Goal: Task Accomplishment & Management: Manage account settings

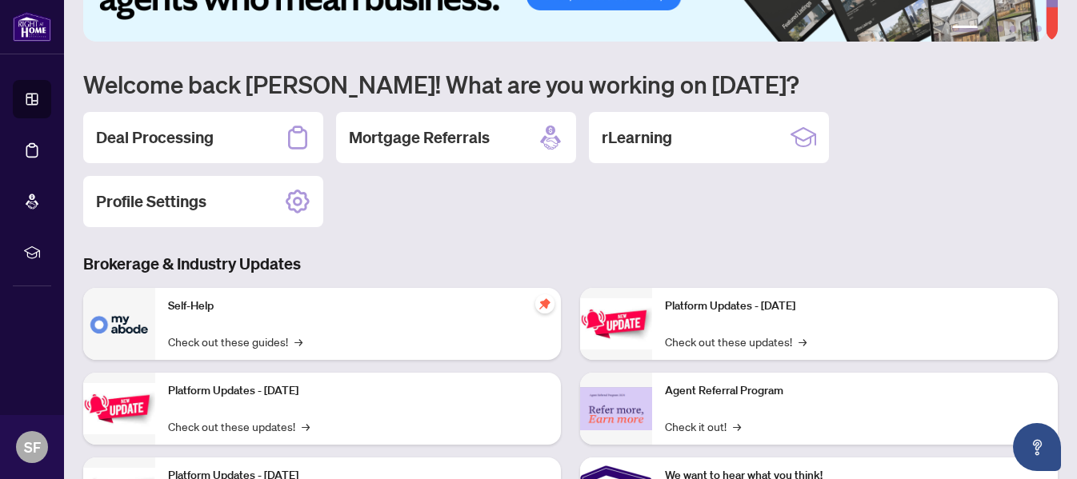
scroll to position [109, 0]
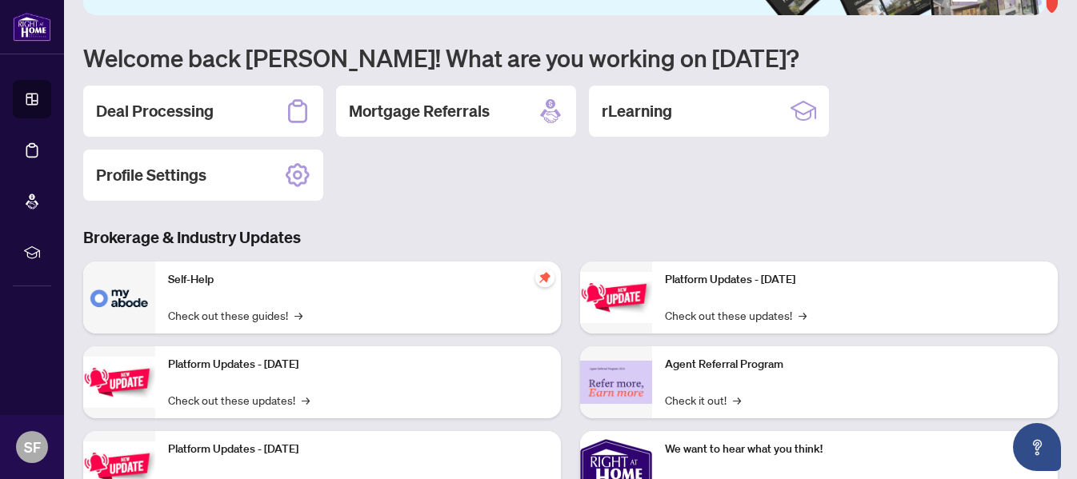
click at [1048, 151] on main "1 2 3 4 5 6 Welcome back [PERSON_NAME]! What are you working on [DATE]? Deal Pr…" at bounding box center [570, 239] width 1013 height 479
drag, startPoint x: 1048, startPoint y: 151, endPoint x: 1076, endPoint y: 85, distance: 71.8
click at [1076, 85] on main "1 2 3 4 5 6 Welcome back [PERSON_NAME]! What are you working on [DATE]? Deal Pr…" at bounding box center [570, 239] width 1013 height 479
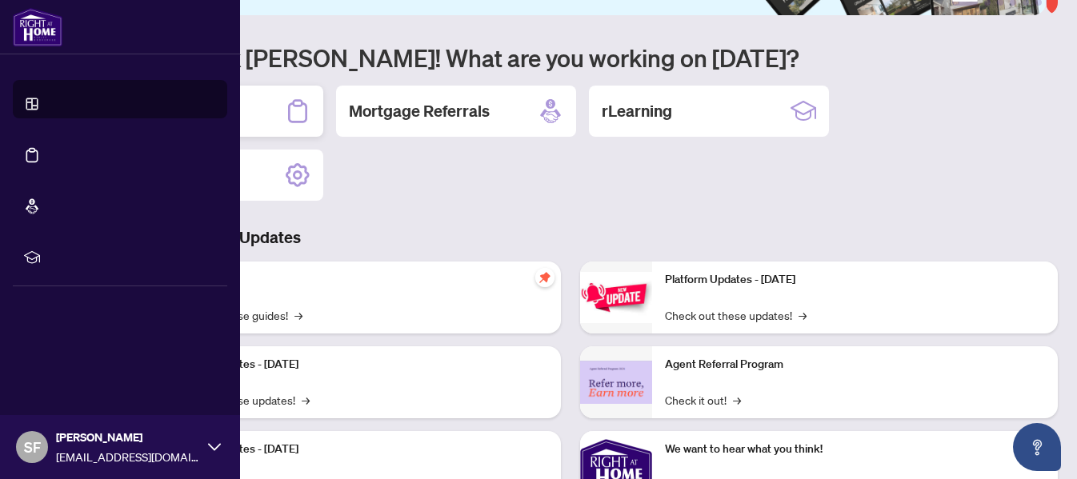
click at [231, 110] on div "Deal Processing" at bounding box center [203, 111] width 240 height 51
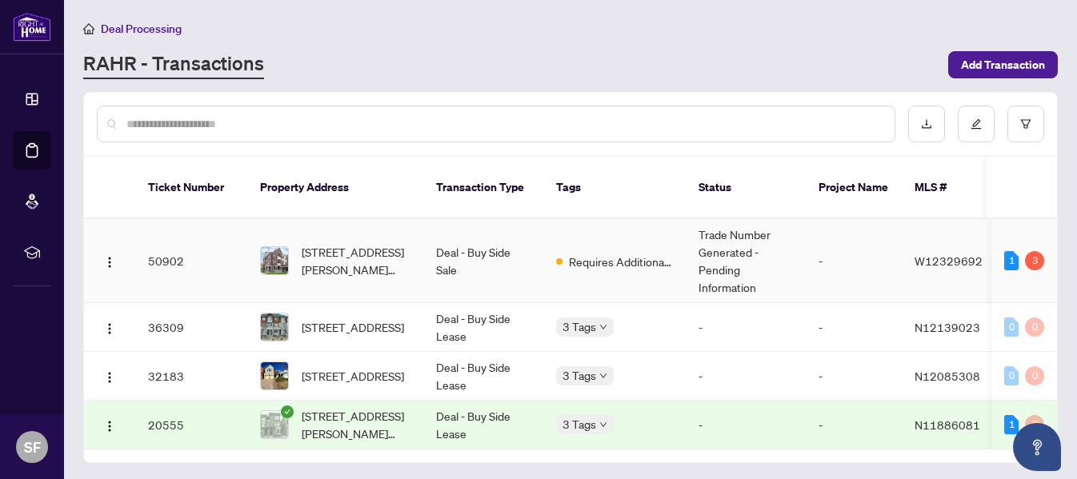
click at [467, 255] on td "Deal - Buy Side Sale" at bounding box center [483, 261] width 120 height 84
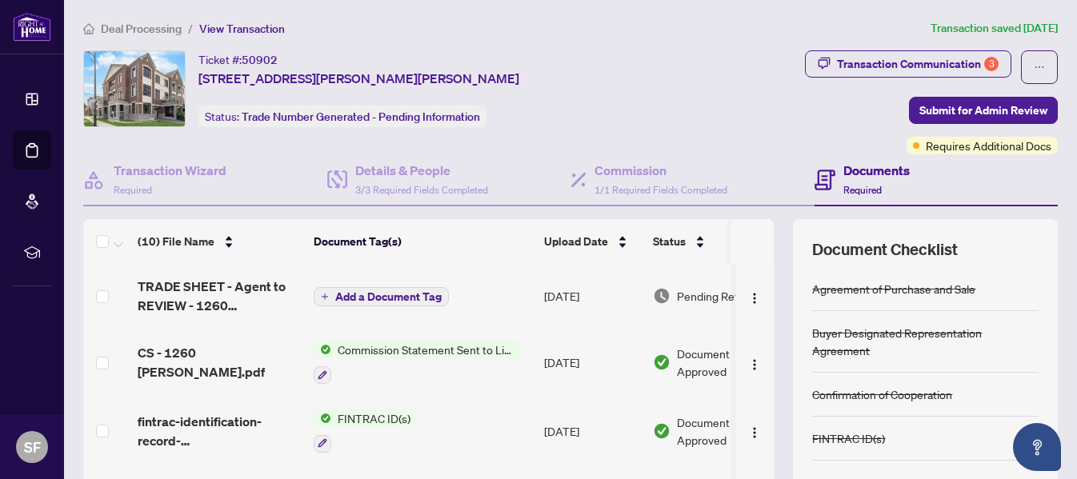
click at [386, 295] on span "Add a Document Tag" at bounding box center [388, 296] width 106 height 11
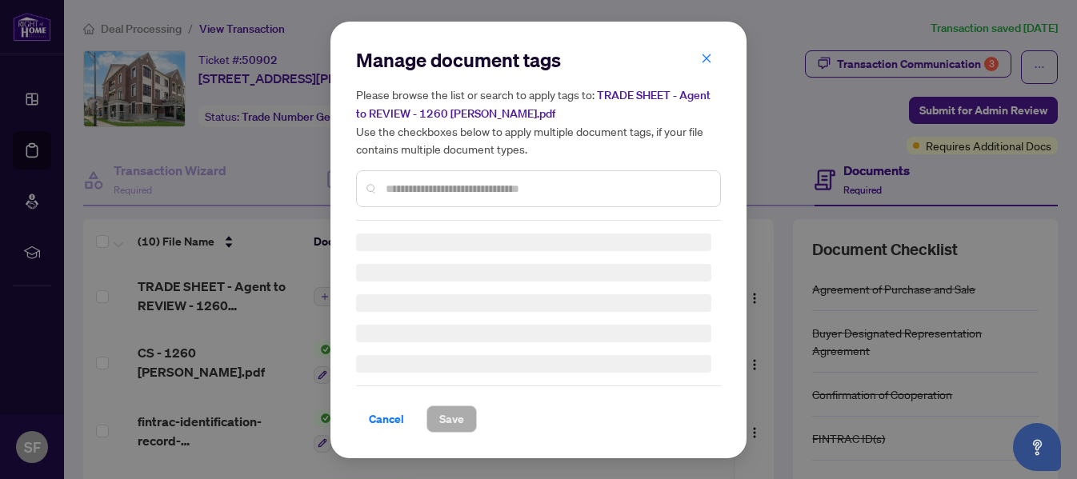
click at [707, 50] on span "button" at bounding box center [706, 59] width 11 height 26
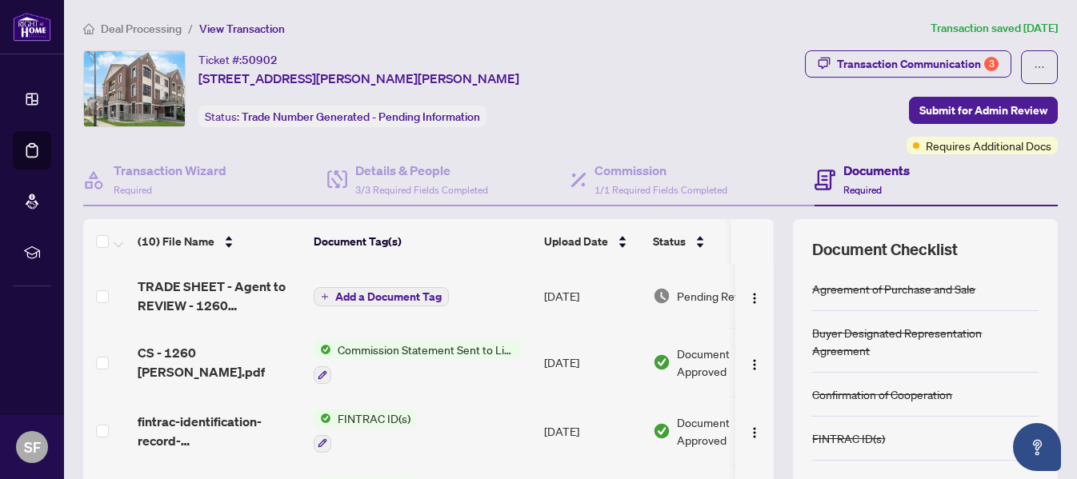
scroll to position [4, 0]
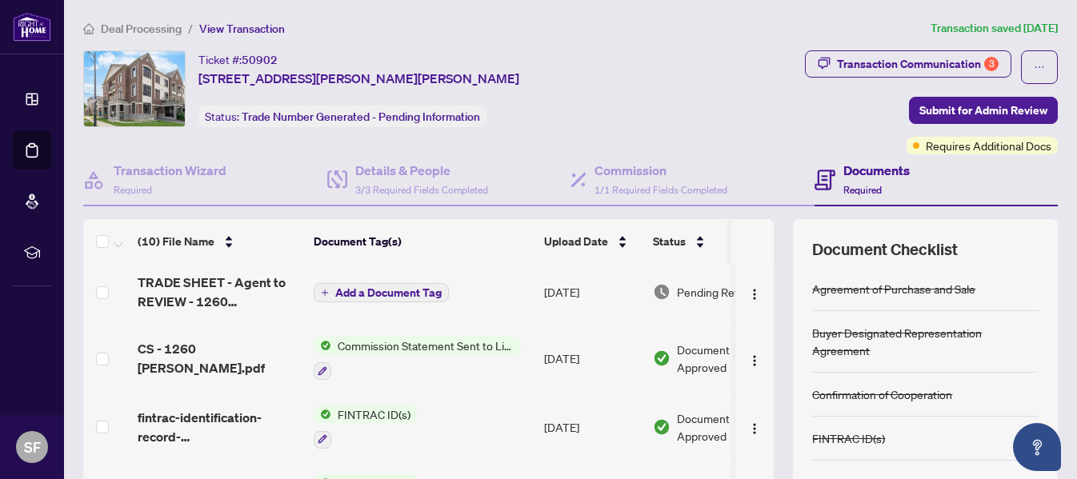
drag, startPoint x: 763, startPoint y: 292, endPoint x: 761, endPoint y: 328, distance: 36.1
click at [761, 328] on div "(10) File Name Document Tag(s) Upload Date Status TRADE SHEET - Agent to REVIEW…" at bounding box center [570, 415] width 975 height 392
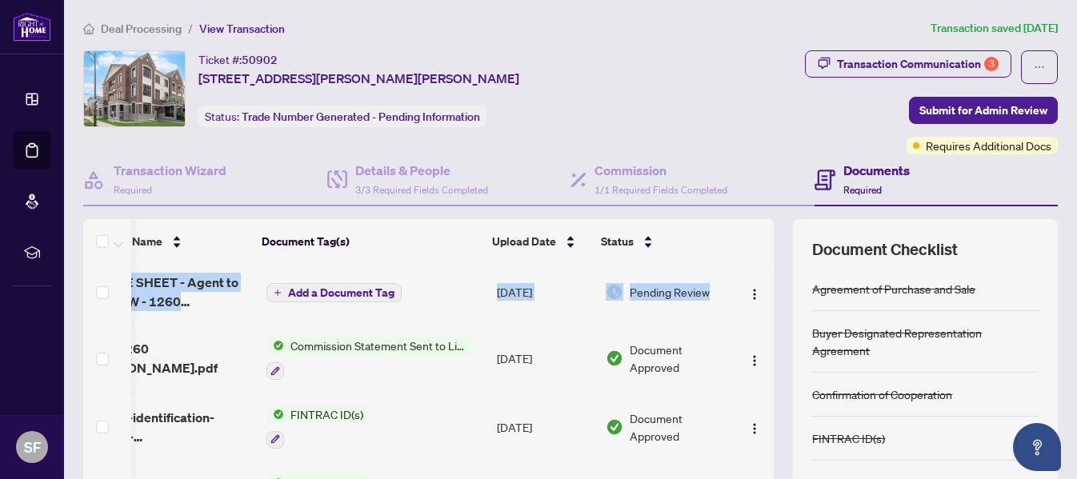
scroll to position [54, 0]
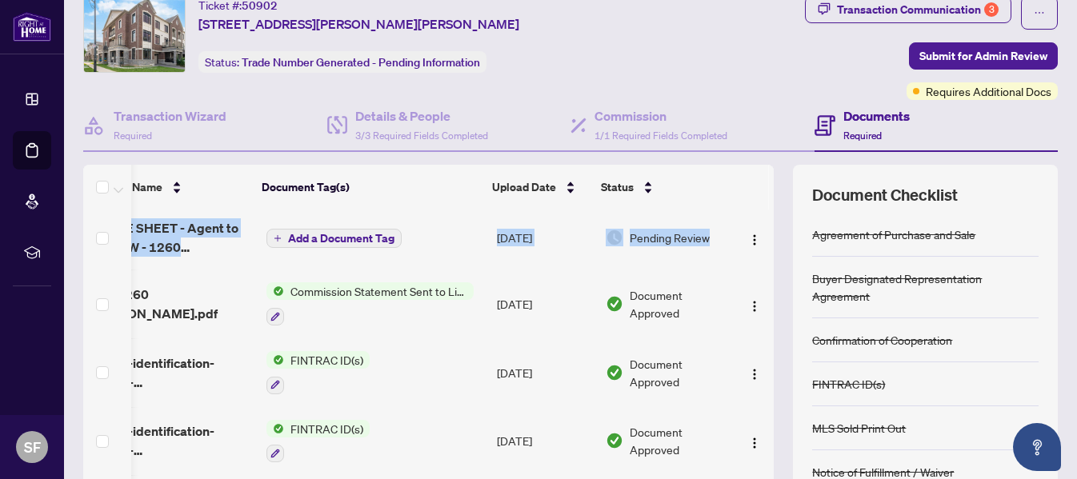
click at [756, 190] on th at bounding box center [750, 187] width 38 height 45
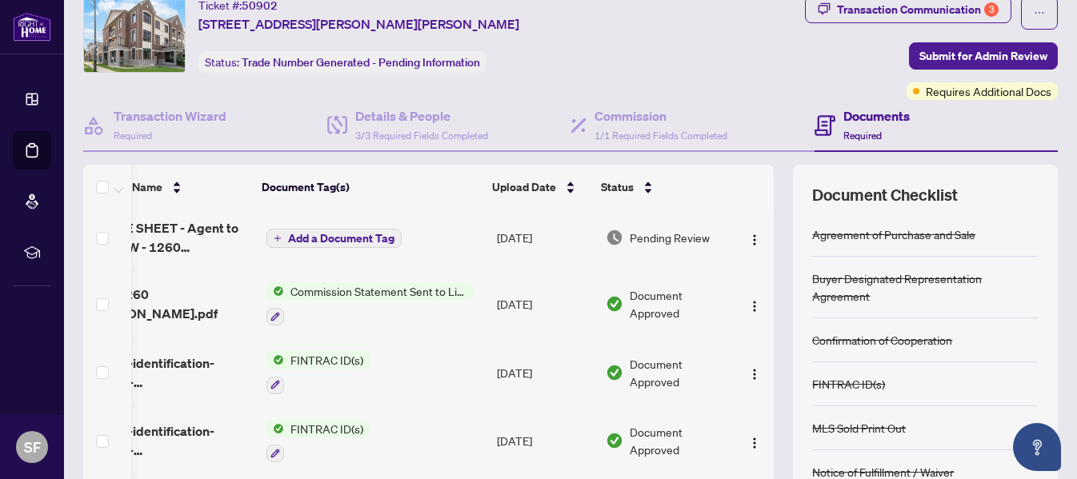
click at [425, 242] on td "Add a Document Tag" at bounding box center [375, 238] width 231 height 64
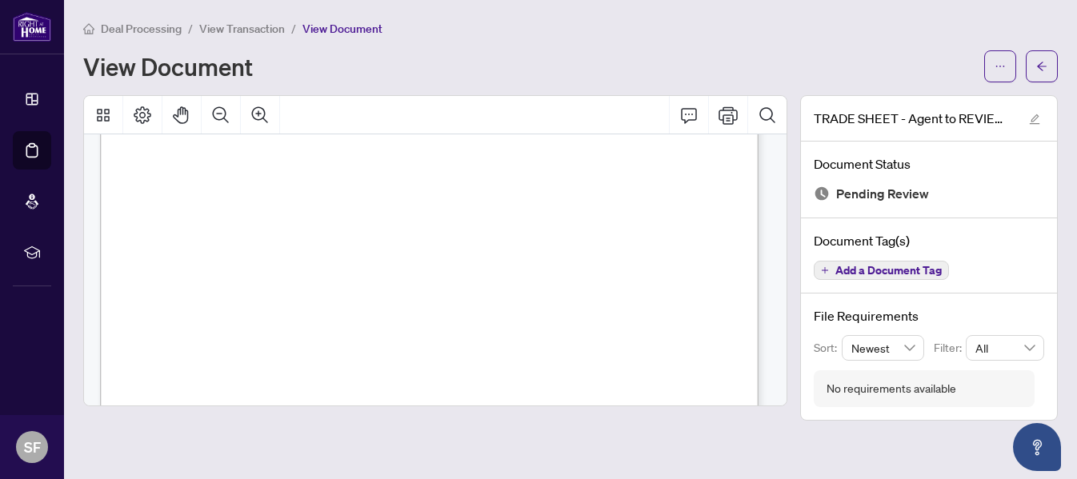
scroll to position [537, 0]
click at [774, 320] on div "Right at Home Realty 2514842 [STREET_ADDRESS][PERSON_NAME][PERSON_NAME] Propert…" at bounding box center [437, 47] width 675 height 868
click at [725, 122] on icon "Print" at bounding box center [728, 115] width 19 height 19
click at [394, 50] on div "View Document" at bounding box center [570, 66] width 975 height 32
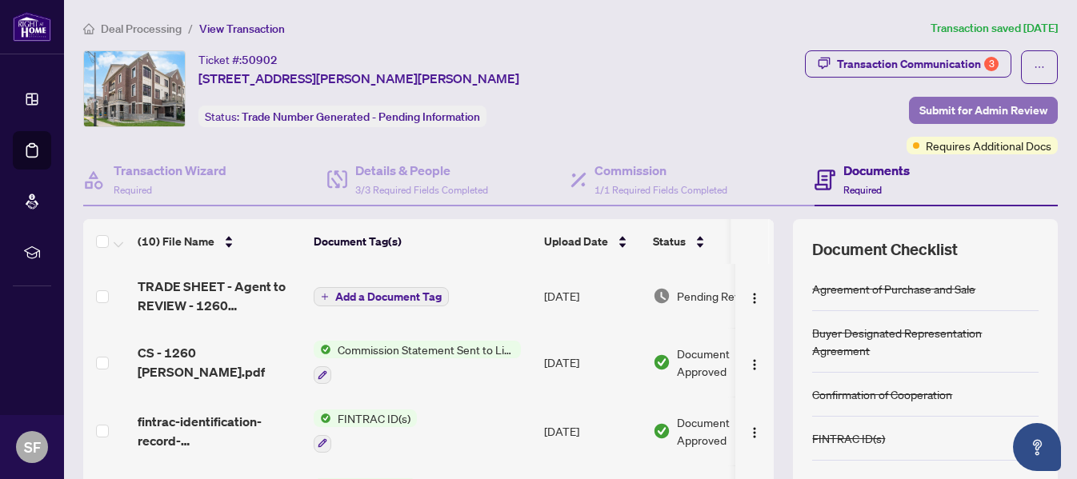
click at [944, 110] on span "Submit for Admin Review" at bounding box center [984, 111] width 128 height 26
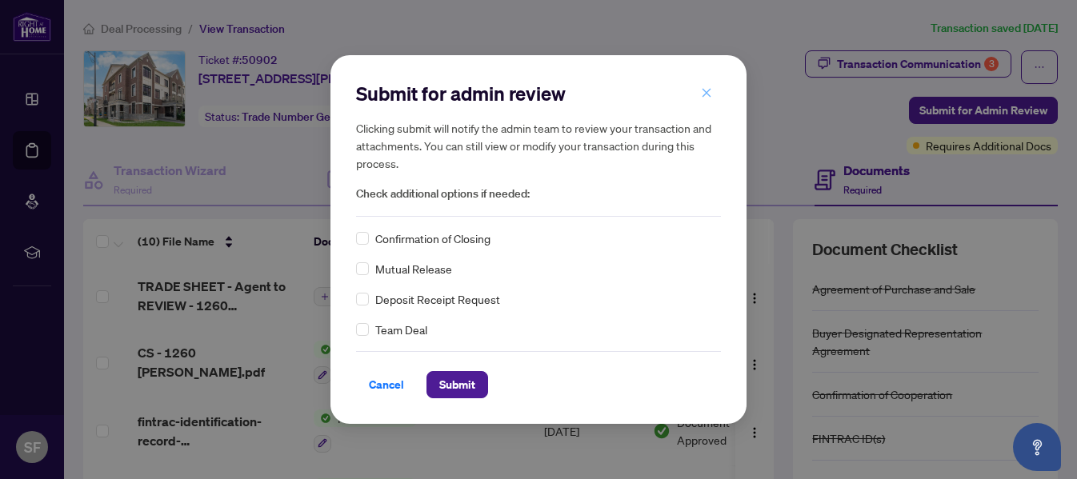
click at [707, 90] on icon "close" at bounding box center [706, 92] width 11 height 11
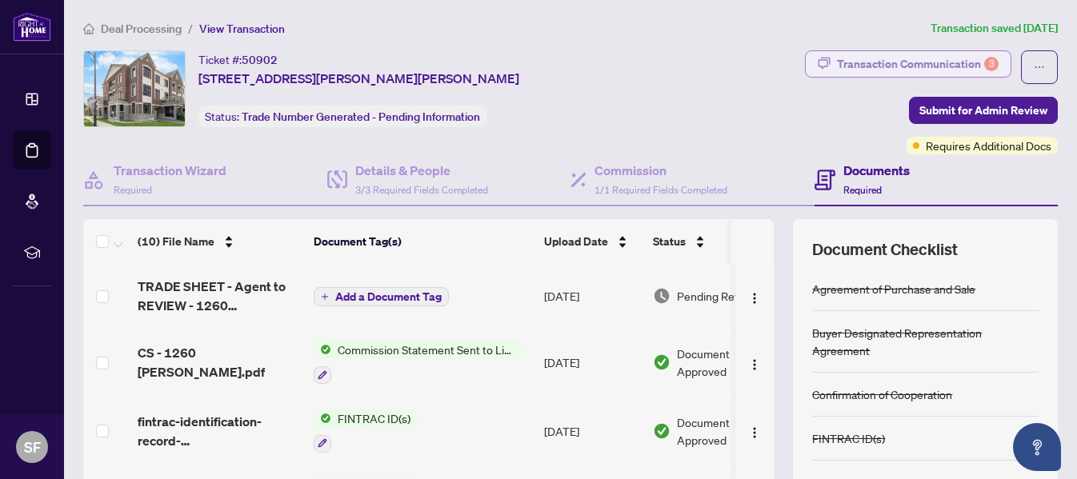
click at [877, 63] on div "Transaction Communication 3" at bounding box center [918, 64] width 162 height 26
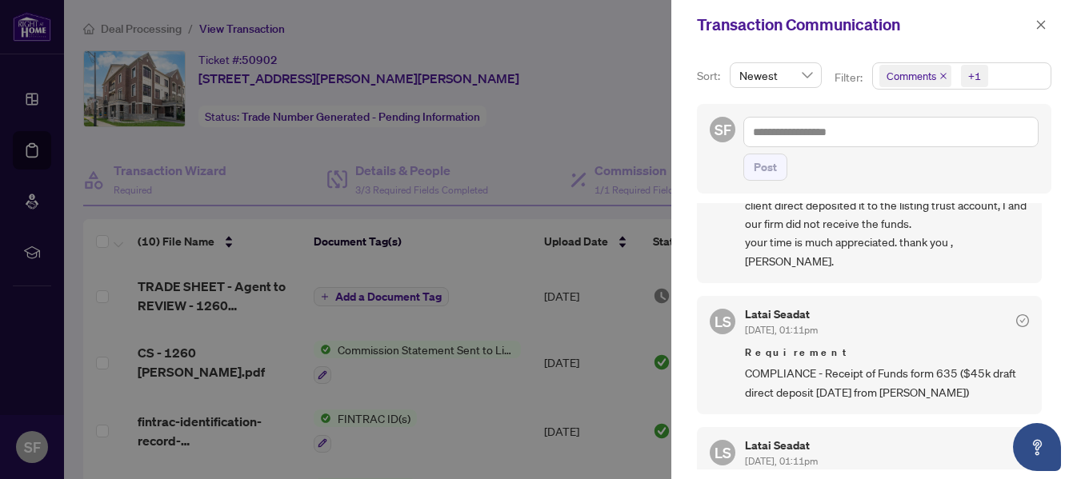
scroll to position [331, 0]
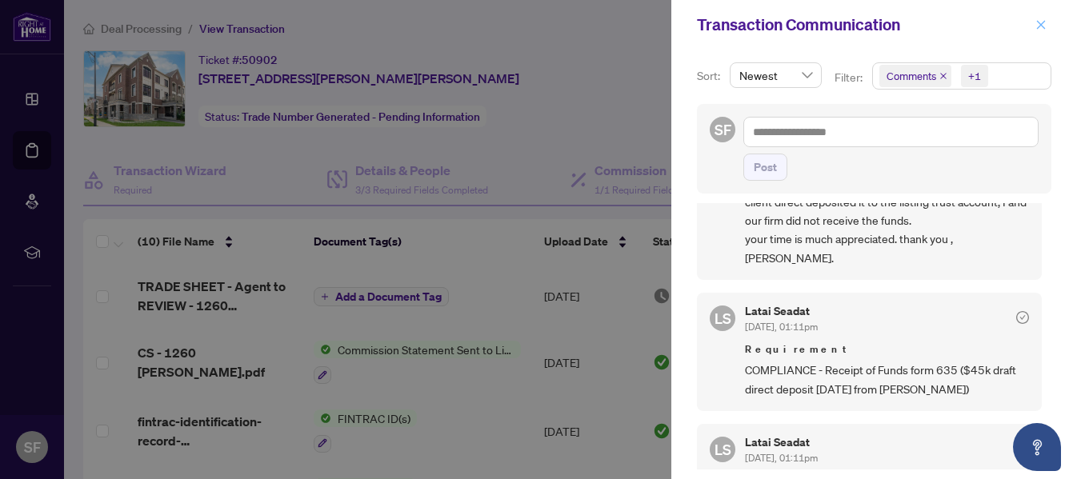
click at [1048, 23] on button "button" at bounding box center [1041, 24] width 21 height 19
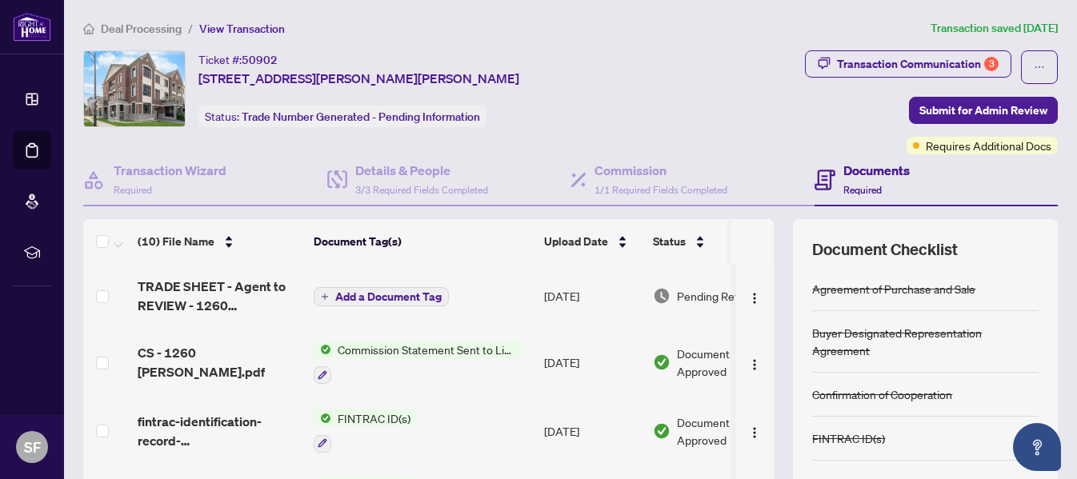
click at [504, 306] on td "Add a Document Tag" at bounding box center [422, 296] width 231 height 64
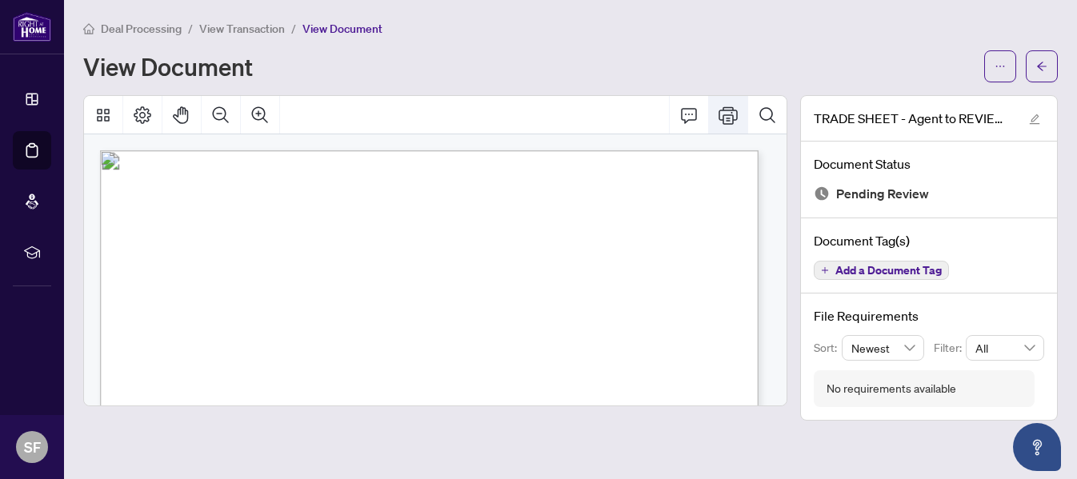
click at [729, 124] on button "Print" at bounding box center [728, 115] width 38 height 38
